Goal: Book appointment/travel/reservation

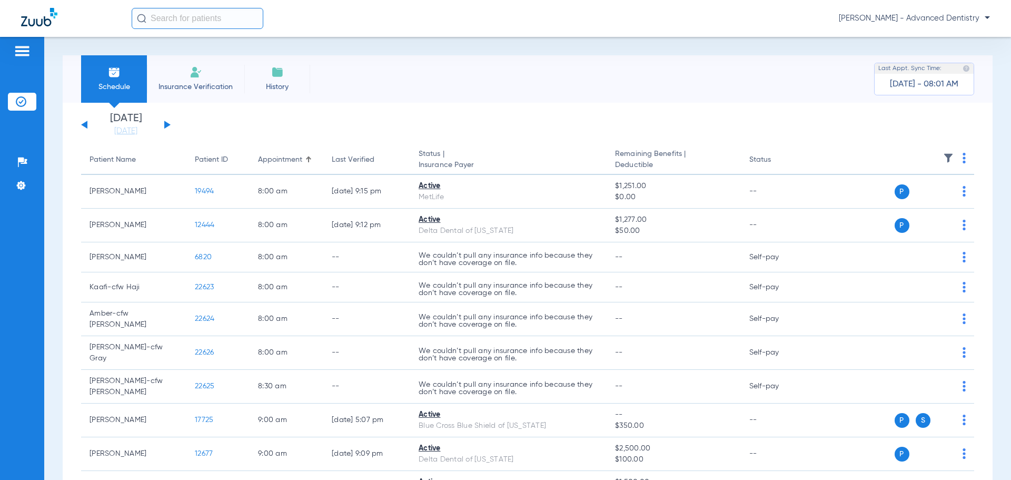
click at [165, 124] on button at bounding box center [167, 125] width 6 height 8
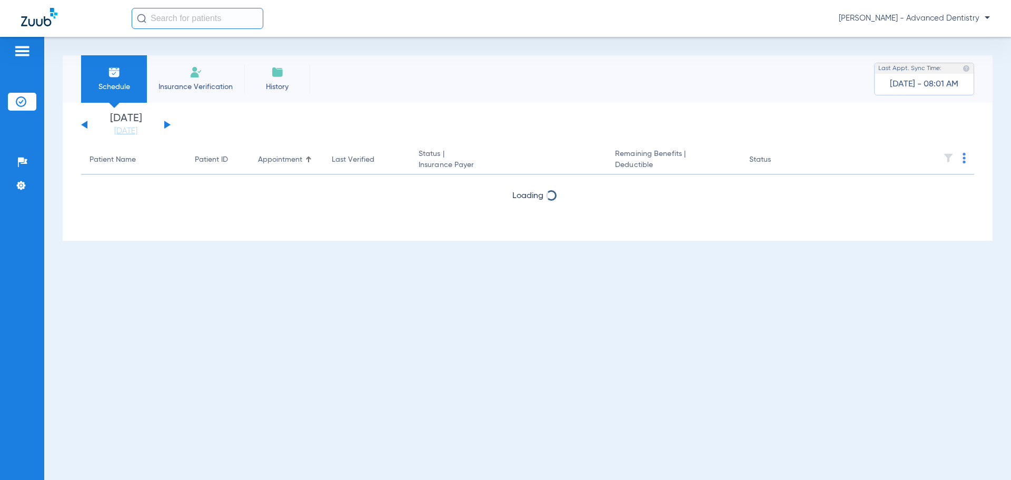
click at [165, 124] on button at bounding box center [167, 125] width 6 height 8
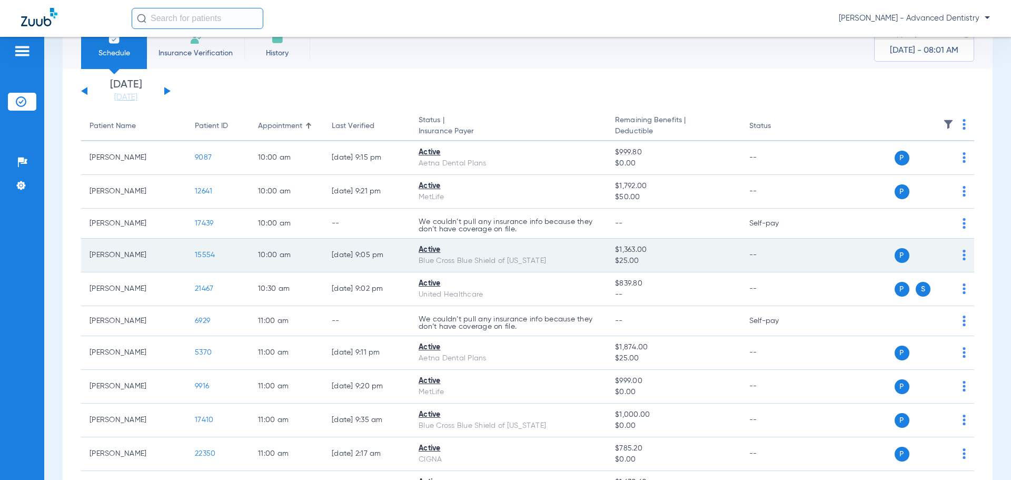
scroll to position [53, 0]
